Goal: Task Accomplishment & Management: Use online tool/utility

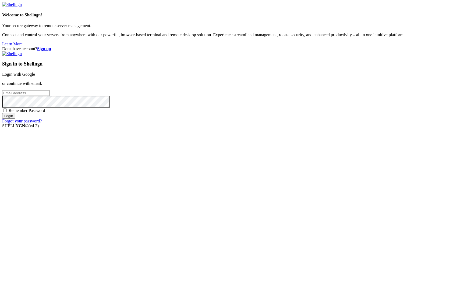
click at [35, 77] on link "Login with Google" at bounding box center [18, 74] width 33 height 5
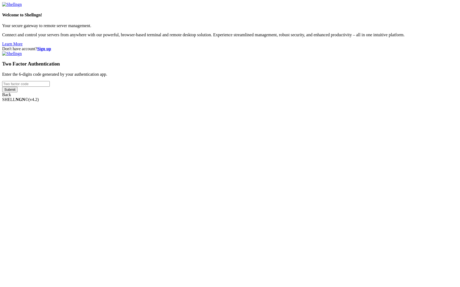
click at [50, 87] on input "number" at bounding box center [26, 84] width 48 height 6
type input "035"
drag, startPoint x: 263, startPoint y: 147, endPoint x: 230, endPoint y: 146, distance: 33.1
click at [230, 97] on div "Don't have account? Sign up Two Factor Authentication Enter the 6-digits code g…" at bounding box center [229, 71] width 455 height 51
type input "935606"
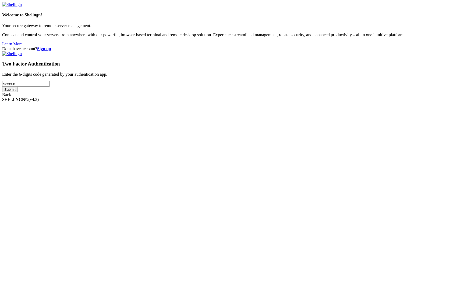
click at [2, 87] on input "Submit" at bounding box center [9, 90] width 15 height 6
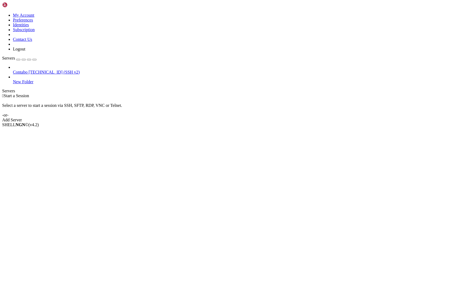
click at [43, 70] on span "[TECHNICAL_ID] (SSH v2)" at bounding box center [53, 72] width 51 height 5
click at [23, 70] on span "Contabo" at bounding box center [20, 72] width 15 height 5
click at [38, 70] on span "[TECHNICAL_ID] (SSH v2)" at bounding box center [53, 72] width 51 height 5
